Goal: Information Seeking & Learning: Learn about a topic

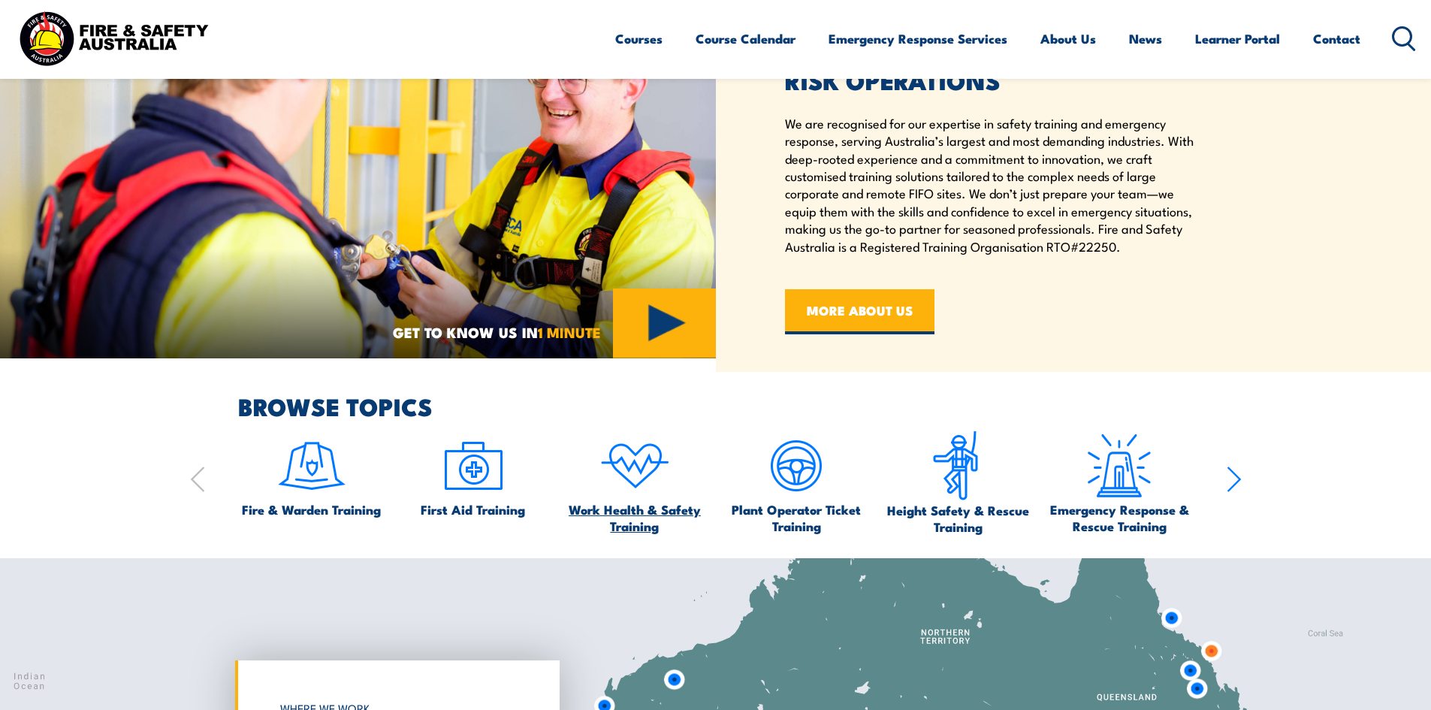
scroll to position [826, 0]
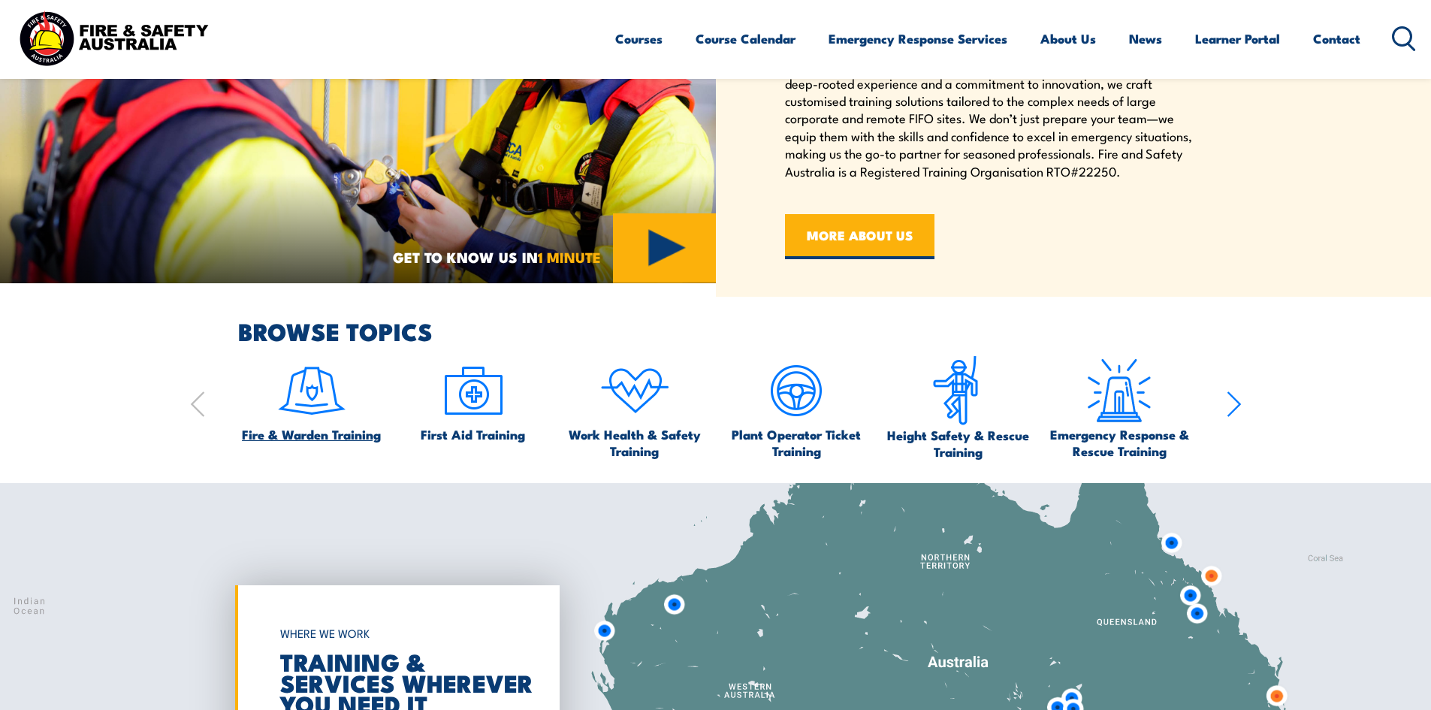
click at [298, 402] on img at bounding box center [311, 390] width 71 height 71
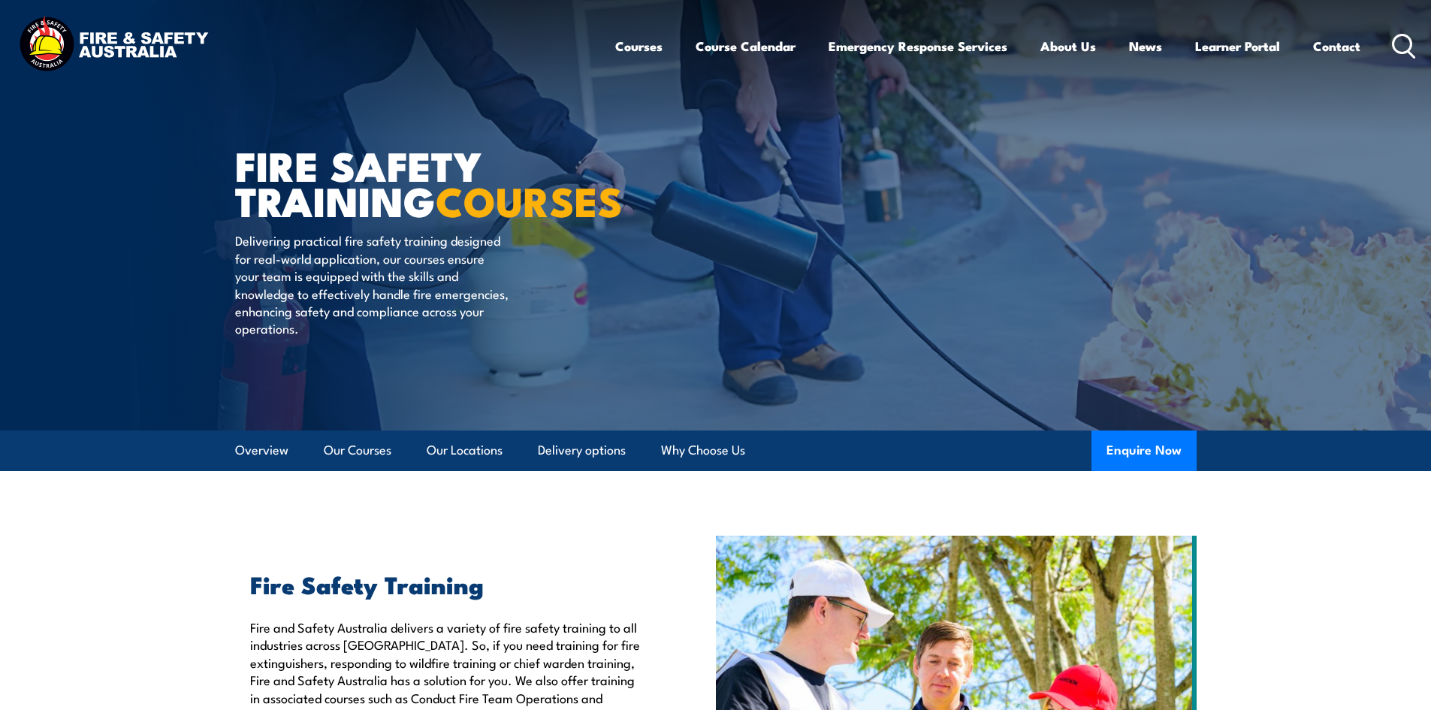
drag, startPoint x: 104, startPoint y: 566, endPoint x: 110, endPoint y: 560, distance: 8.6
click at [104, 565] on section "Fire Safety Training Fire and Safety Australia delivers a variety of fire safet…" at bounding box center [715, 716] width 1431 height 361
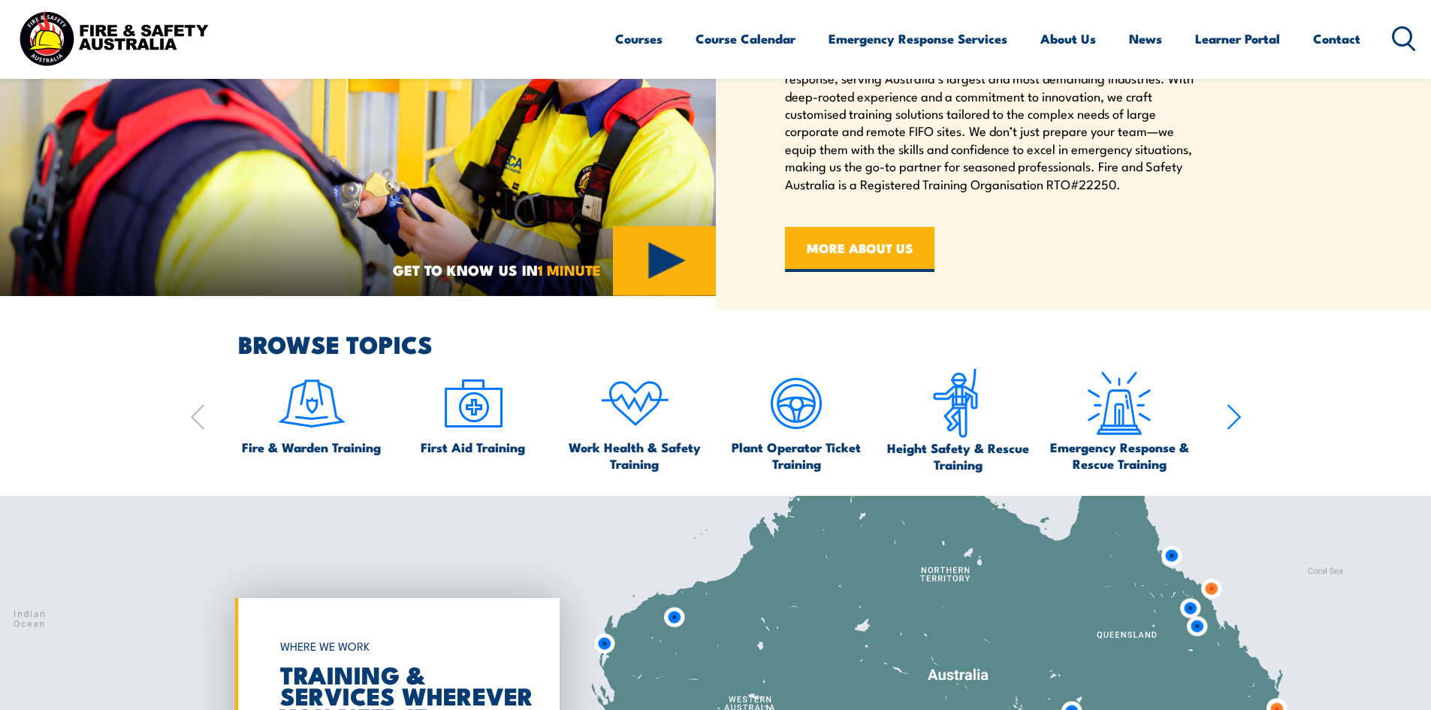
scroll to position [889, 0]
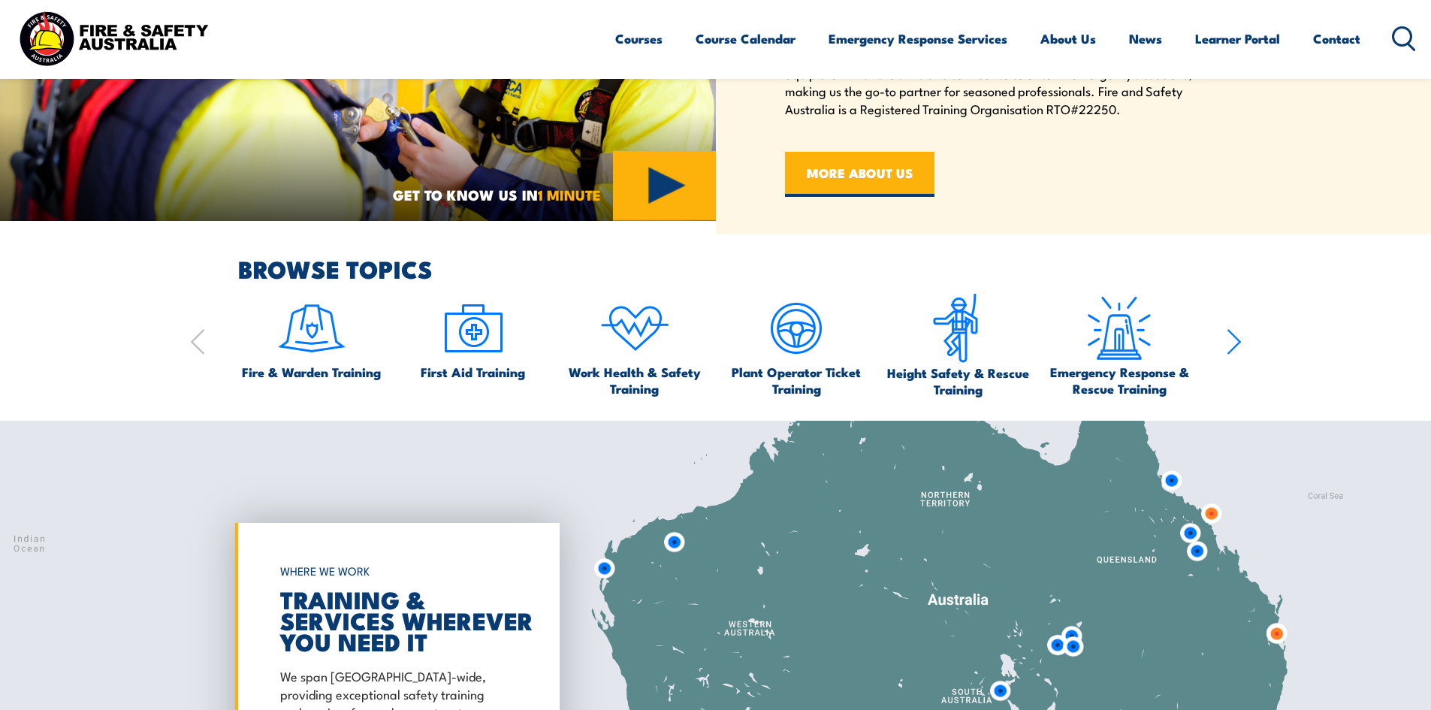
click at [1236, 346] on icon "button" at bounding box center [1234, 342] width 12 height 24
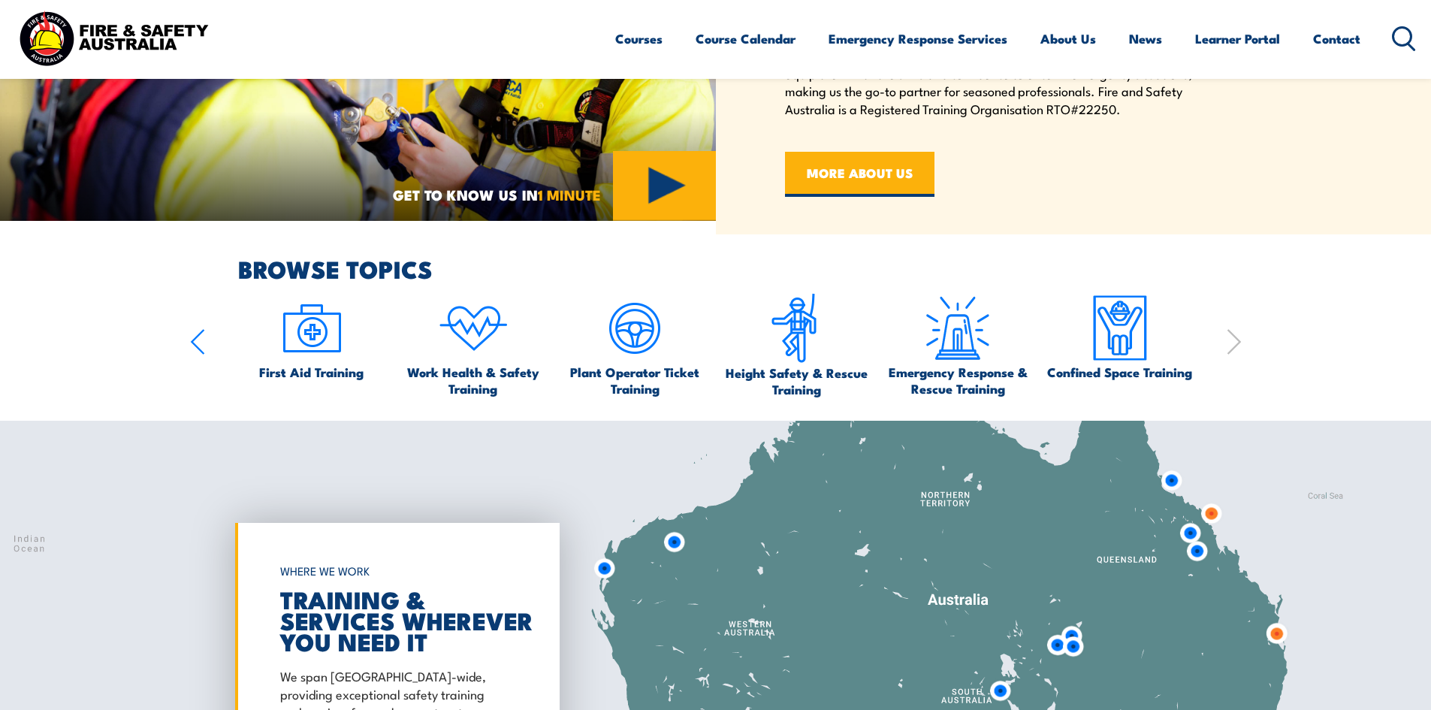
click at [1236, 346] on icon "button" at bounding box center [1234, 342] width 12 height 24
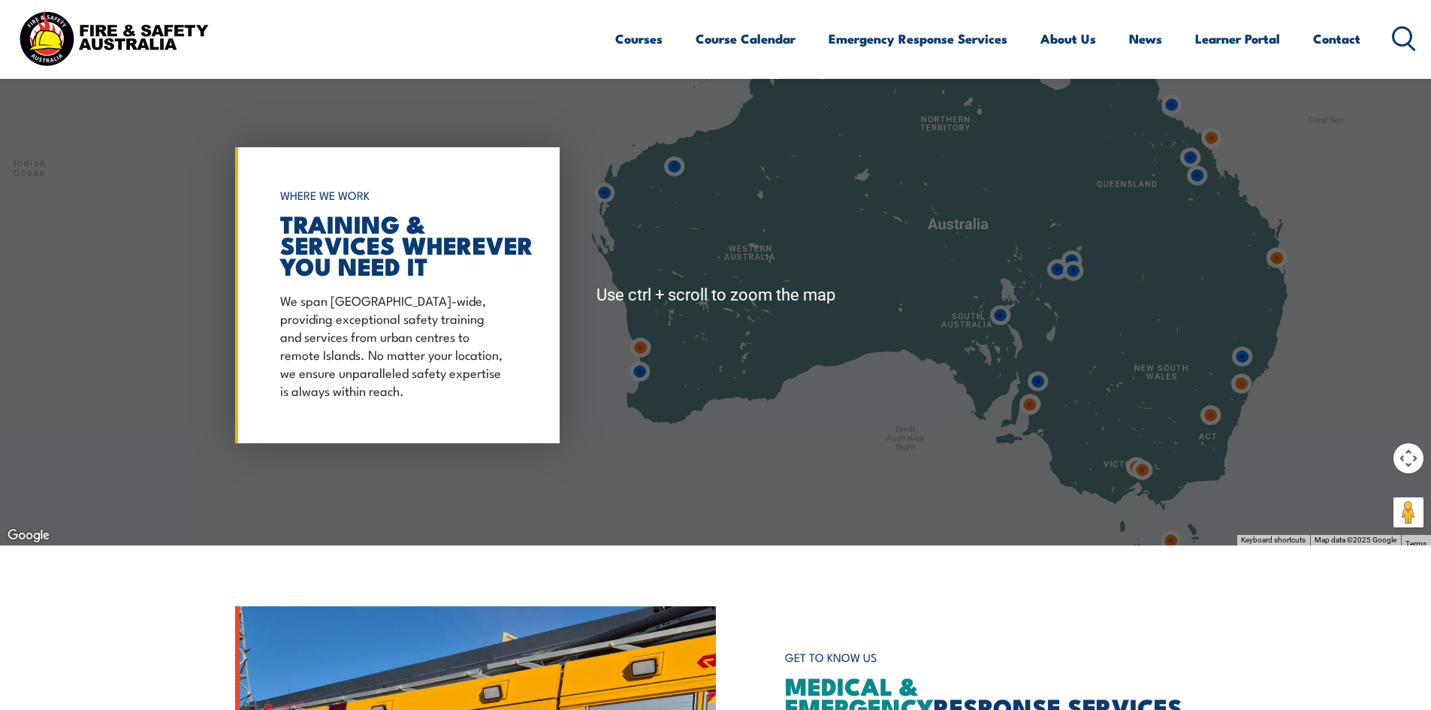
scroll to position [814, 0]
